Goal: Task Accomplishment & Management: Use online tool/utility

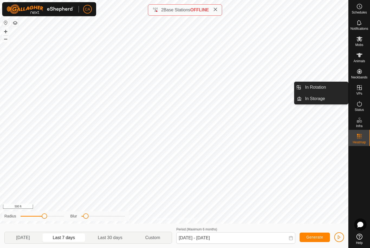
click at [324, 88] on span "In Rotation" at bounding box center [315, 87] width 21 height 6
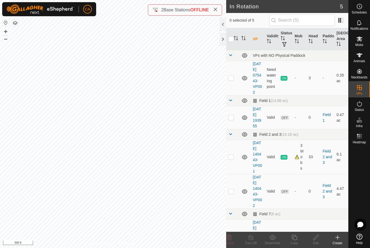
click at [233, 120] on p-checkbox at bounding box center [230, 117] width 5 height 4
click at [228, 120] on p-checkbox at bounding box center [230, 117] width 5 height 4
checkbox input "false"
click at [233, 159] on p-checkbox at bounding box center [230, 157] width 5 height 4
checkbox input "true"
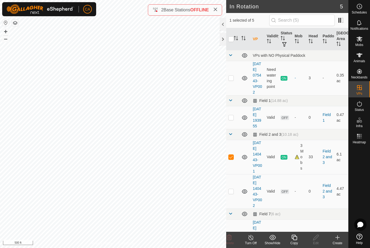
click at [295, 242] on div "Copy" at bounding box center [294, 243] width 22 height 5
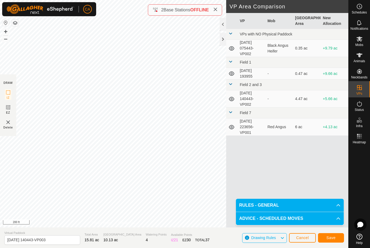
click at [330, 237] on span "Save" at bounding box center [330, 238] width 9 height 4
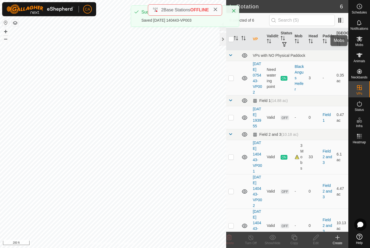
click at [363, 43] on span "Mobs" at bounding box center [359, 44] width 8 height 3
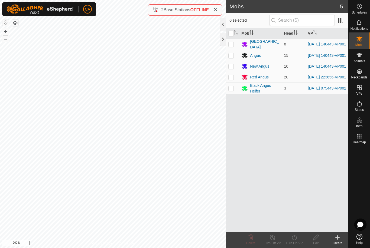
click at [231, 41] on td at bounding box center [232, 44] width 13 height 12
checkbox input "true"
click at [231, 55] on p-checkbox at bounding box center [230, 55] width 5 height 4
checkbox input "true"
click at [230, 68] on p-checkbox at bounding box center [230, 66] width 5 height 4
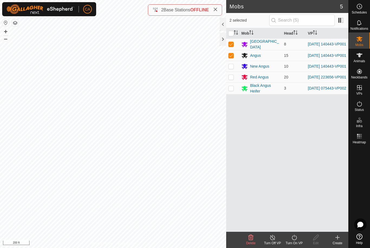
checkbox input "true"
click at [296, 243] on div "Turn On VP" at bounding box center [294, 243] width 22 height 5
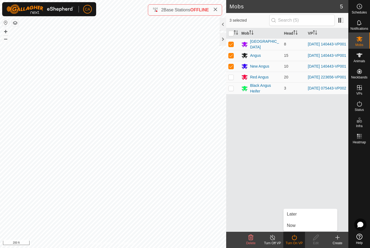
click at [299, 225] on link "Now" at bounding box center [310, 225] width 54 height 11
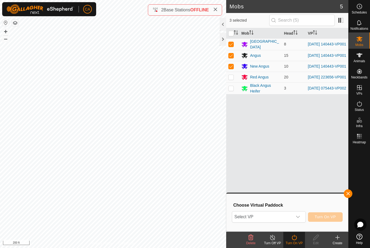
click at [291, 216] on span "Select VP" at bounding box center [262, 217] width 60 height 11
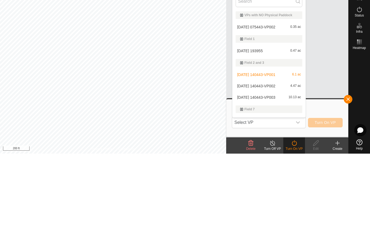
click at [266, 190] on span "[DATE] 140443-VP003" at bounding box center [256, 192] width 38 height 4
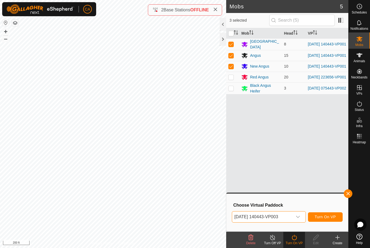
click at [327, 215] on span "Turn On VP" at bounding box center [324, 217] width 21 height 4
